Goal: Navigation & Orientation: Find specific page/section

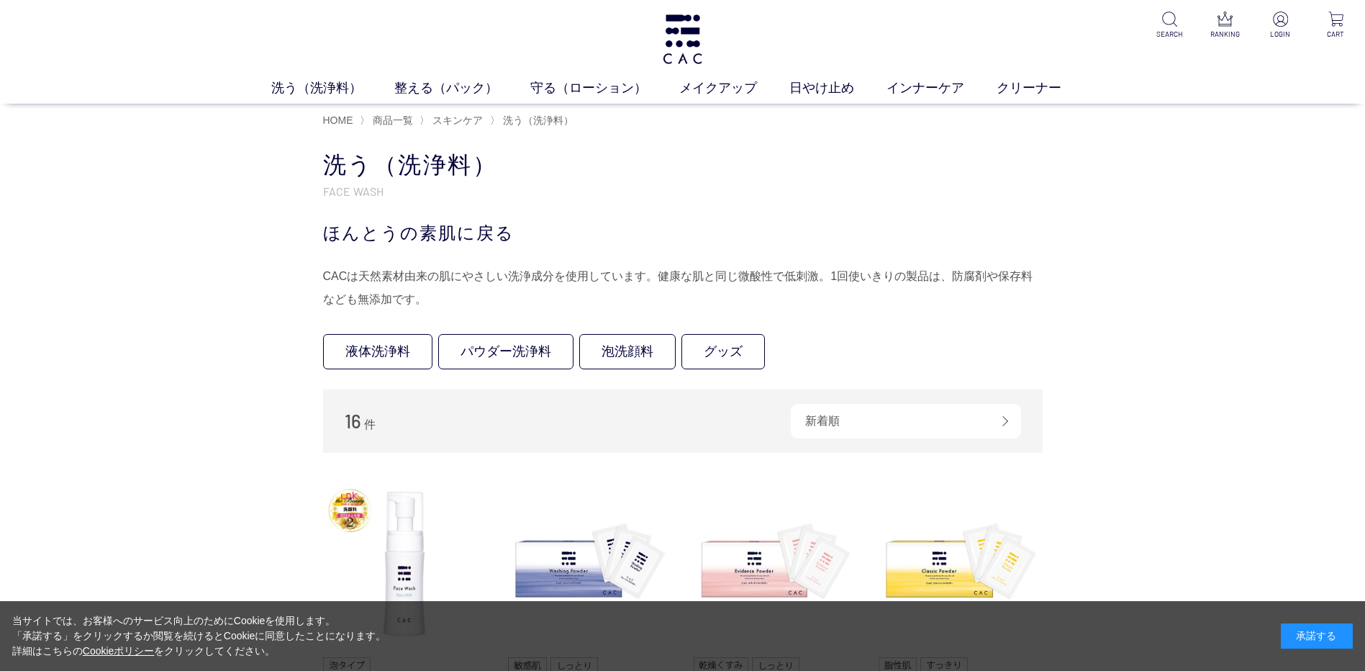
click at [1330, 637] on div "承諾する" at bounding box center [1317, 635] width 72 height 25
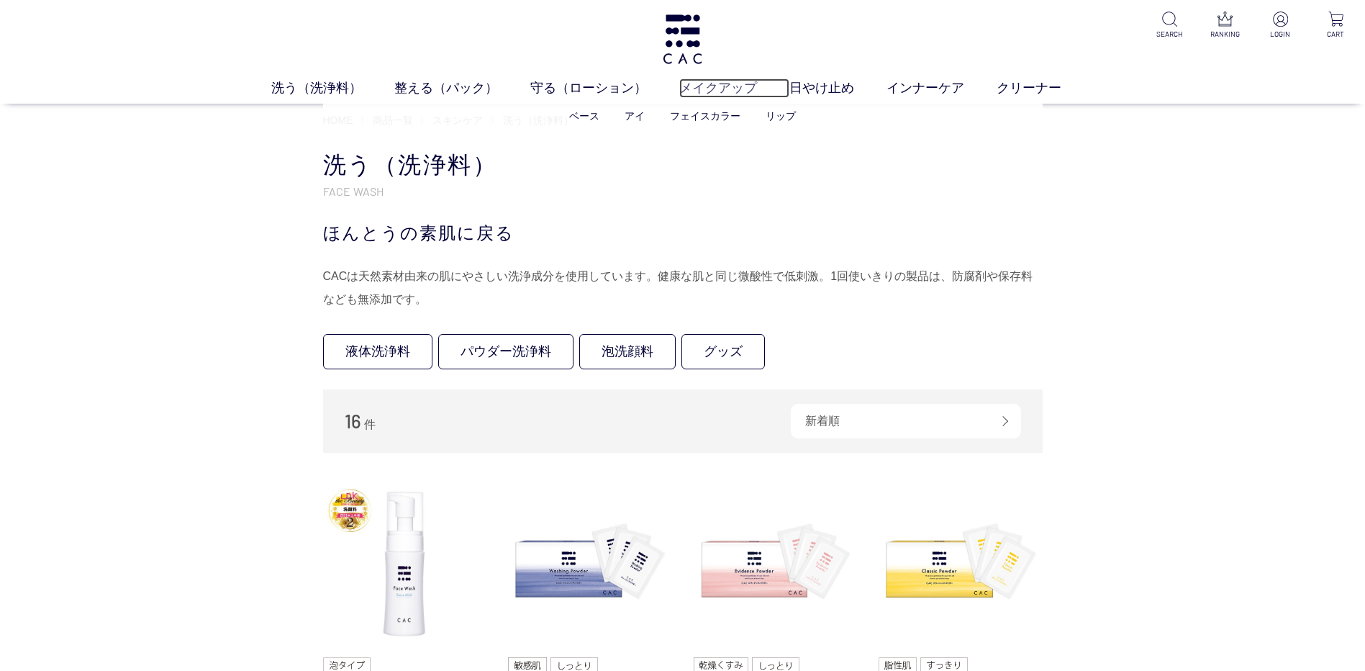
click at [737, 94] on link "メイクアップ" at bounding box center [734, 87] width 110 height 19
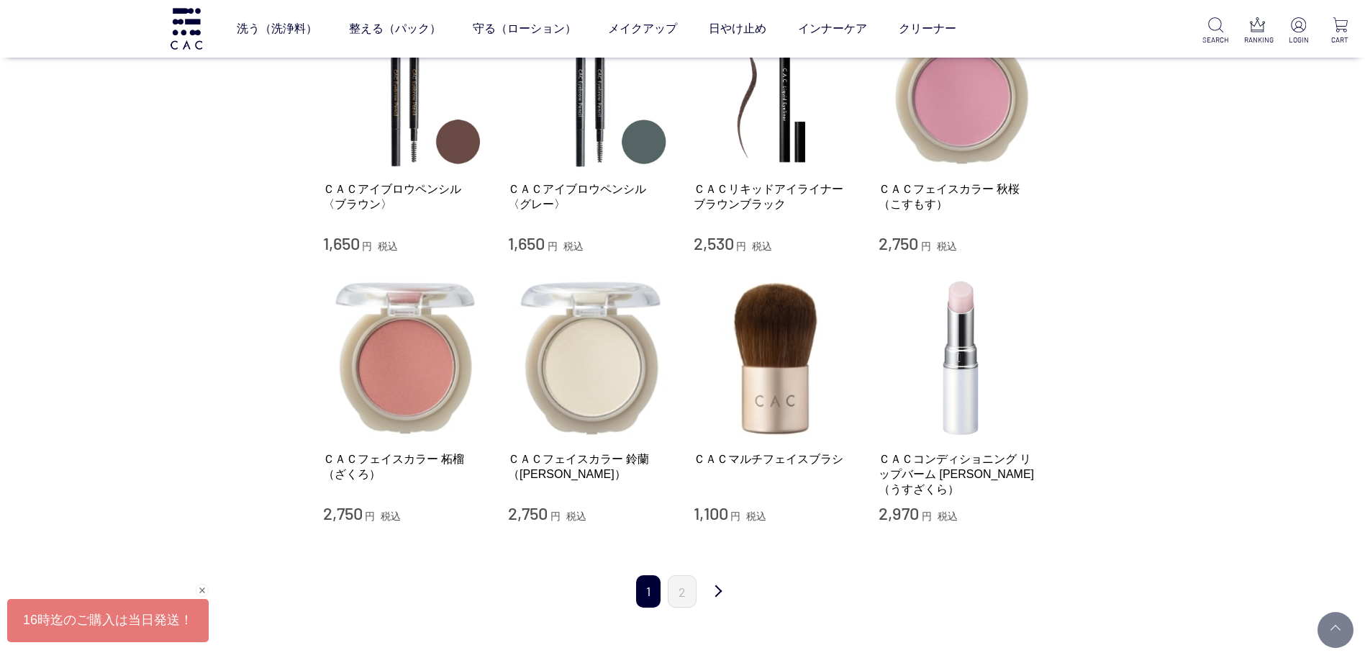
scroll to position [1223, 0]
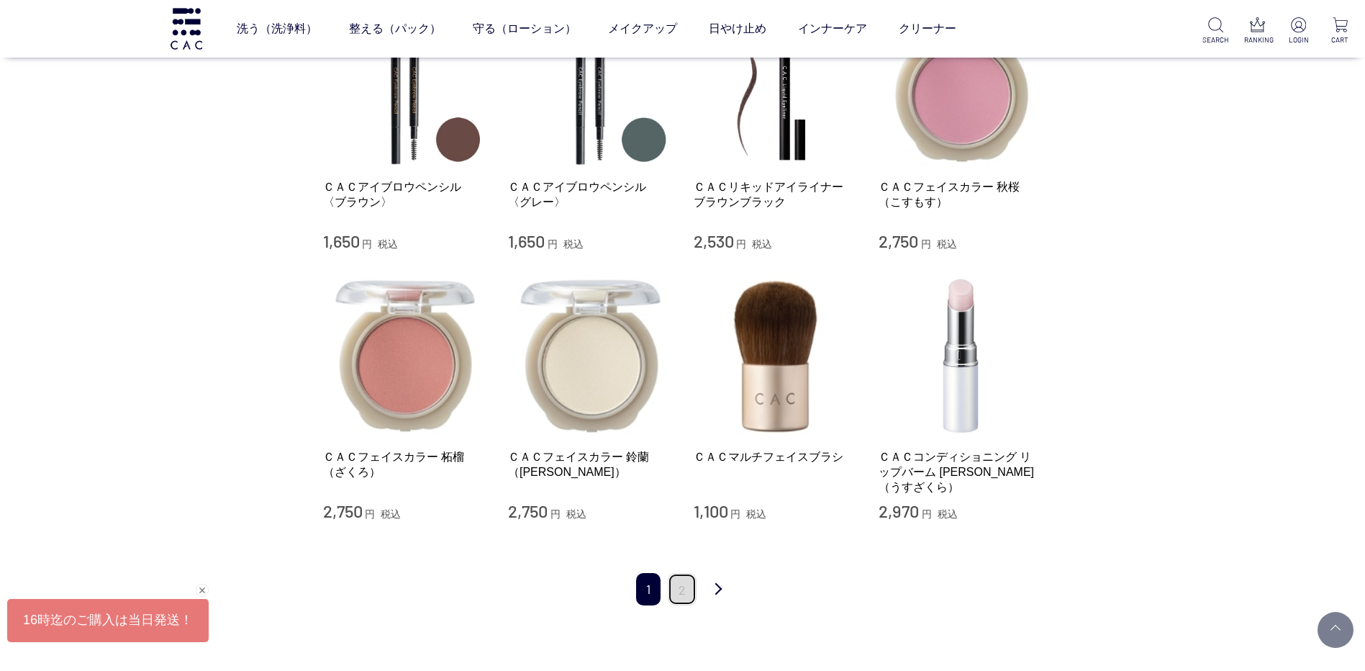
click at [688, 574] on link "2" at bounding box center [682, 589] width 29 height 32
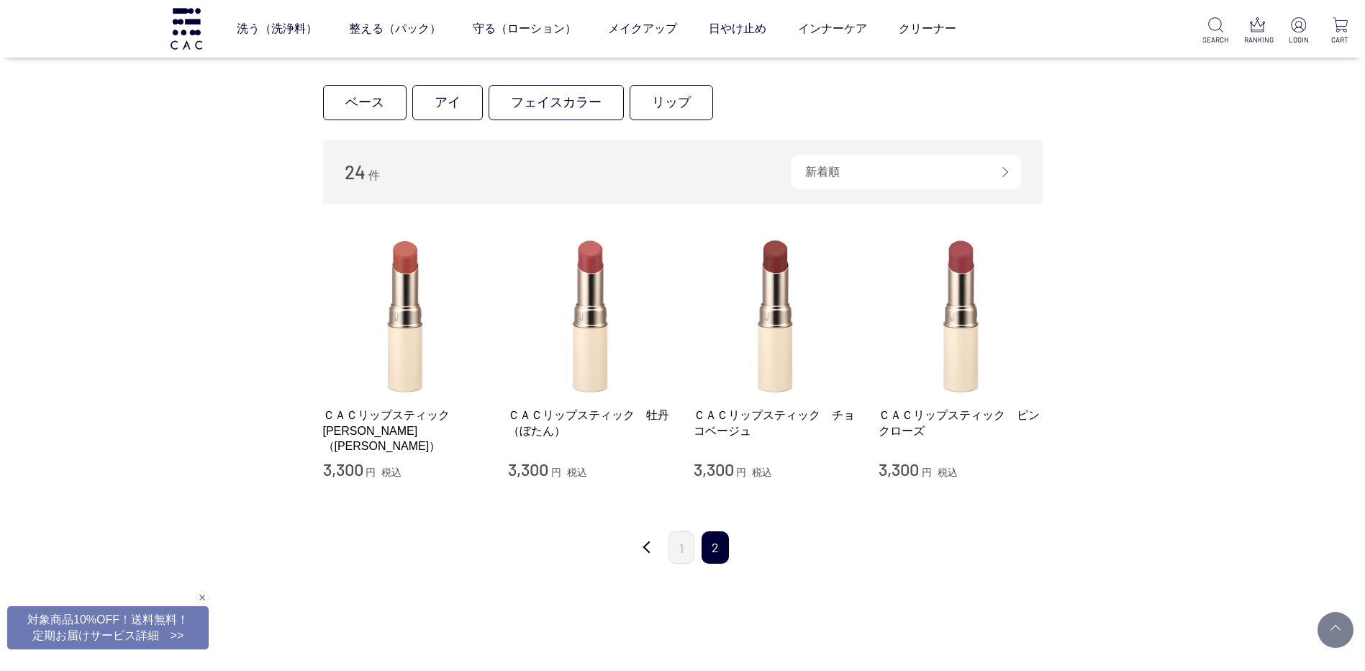
scroll to position [288, 0]
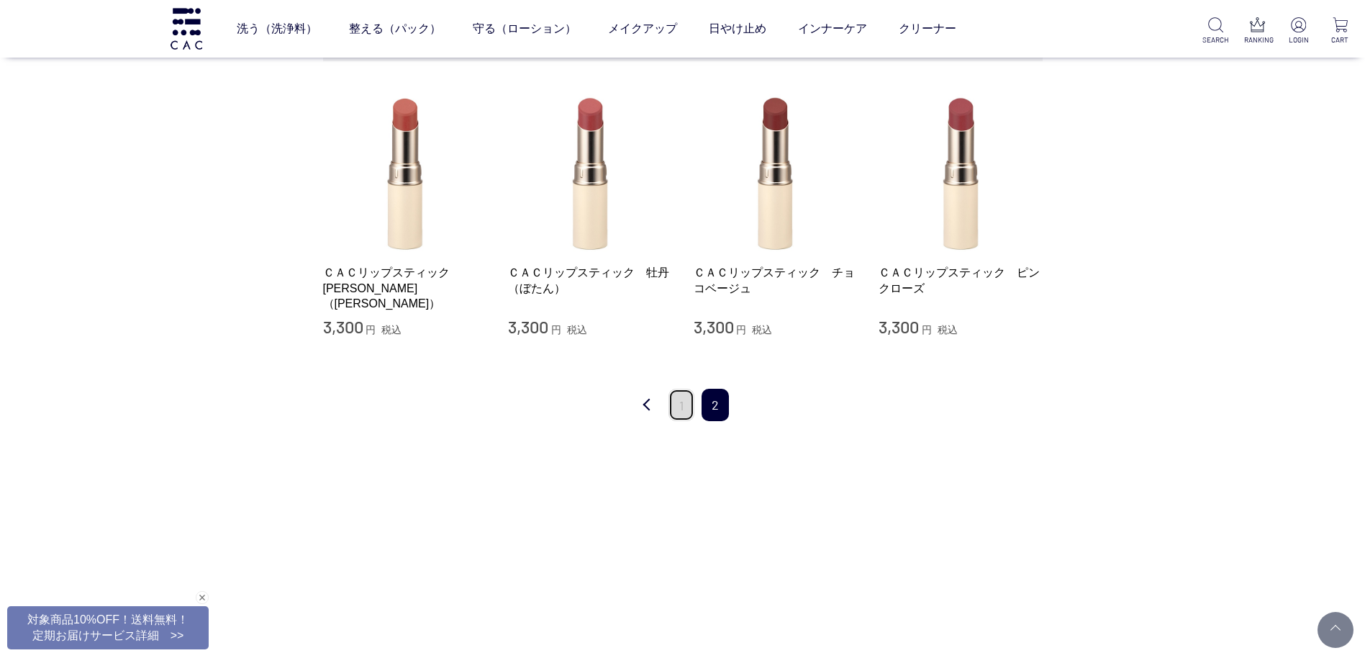
click at [693, 418] on link "1" at bounding box center [681, 405] width 26 height 32
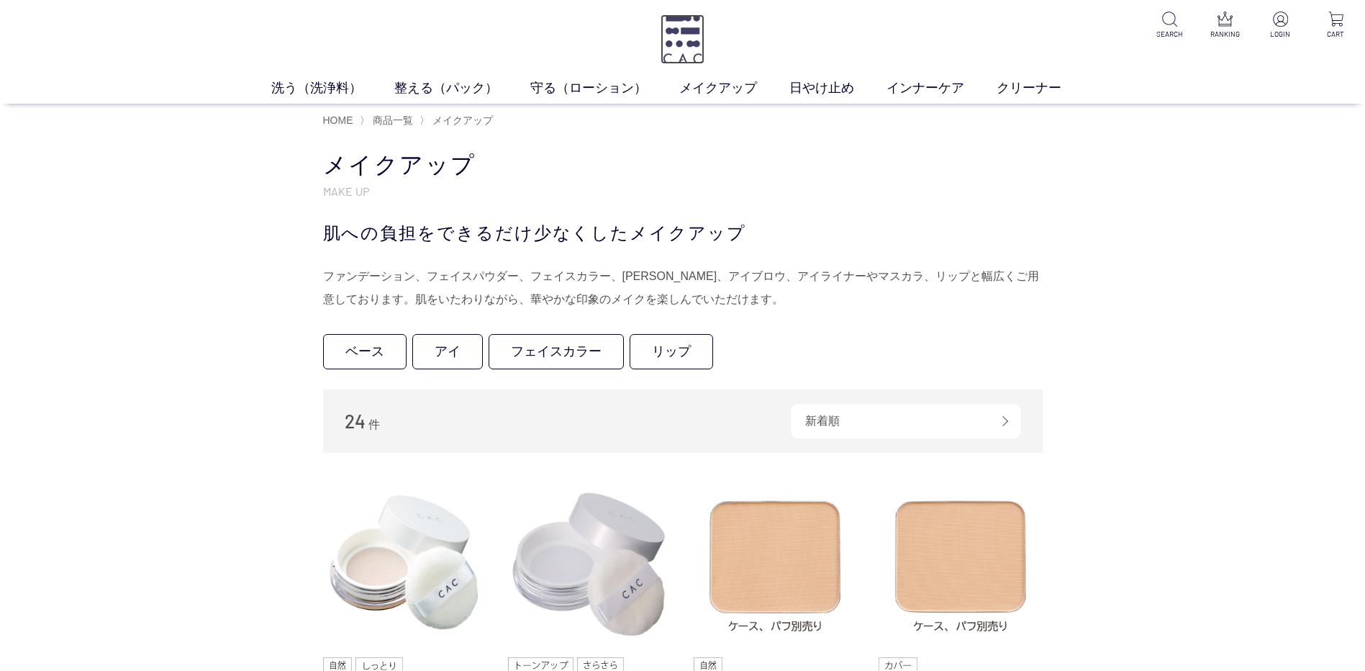
click at [686, 23] on img at bounding box center [682, 39] width 44 height 50
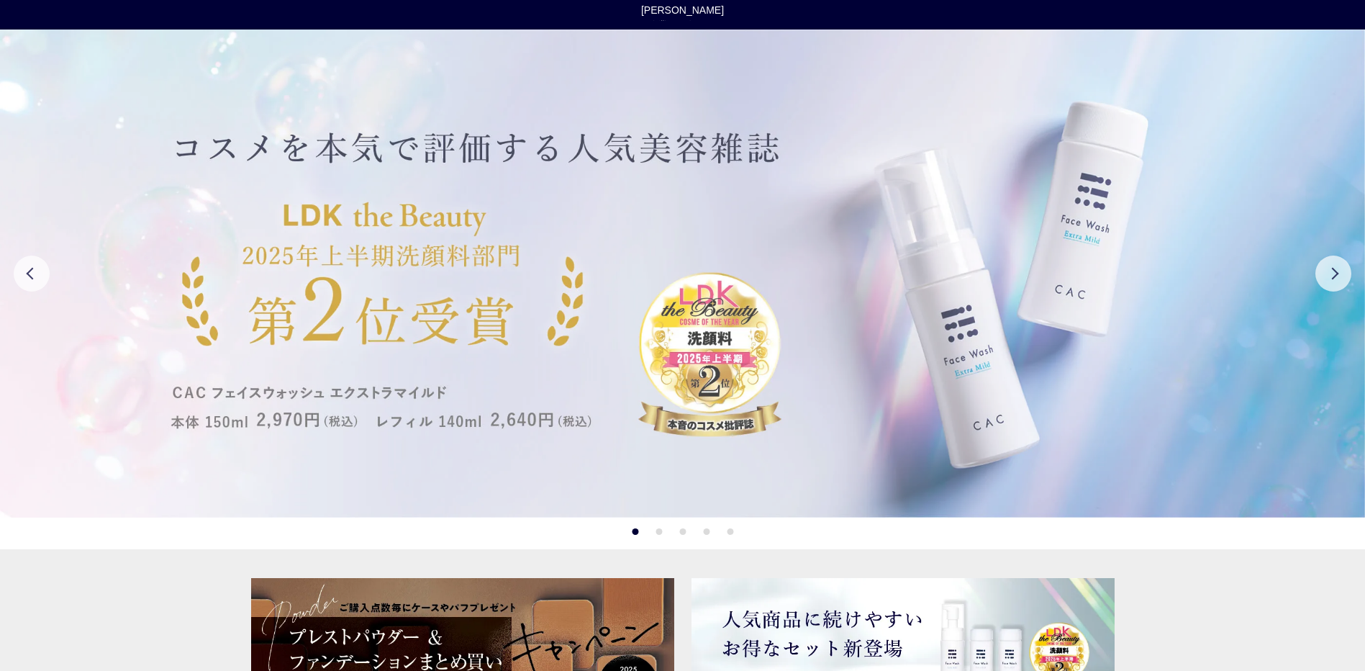
scroll to position [288, 0]
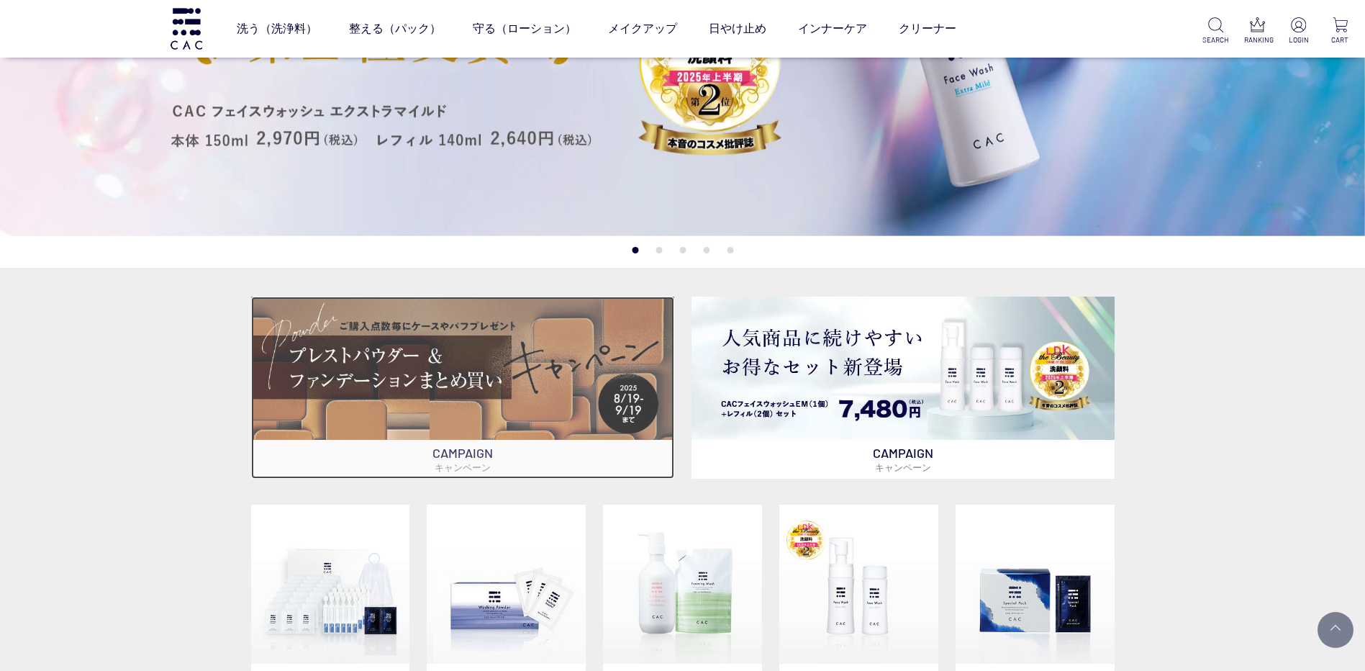
click at [477, 358] on img at bounding box center [462, 367] width 423 height 143
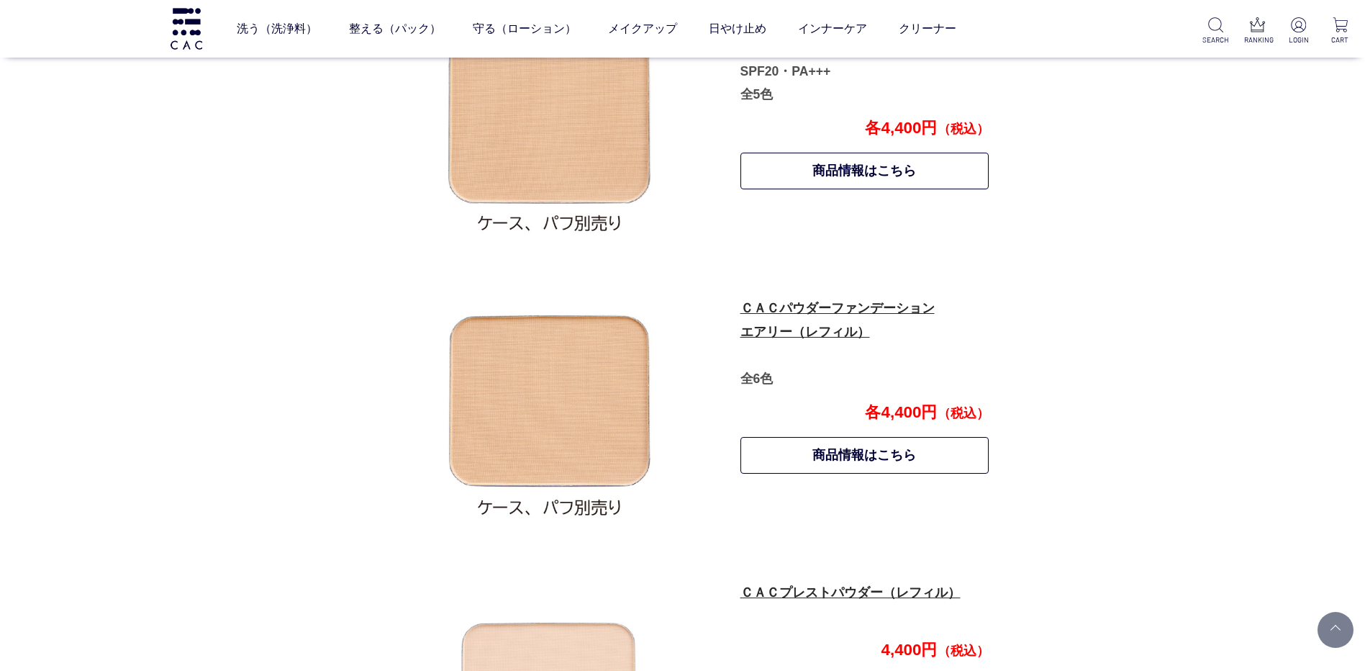
scroll to position [473, 0]
